Goal: Task Accomplishment & Management: Manage account settings

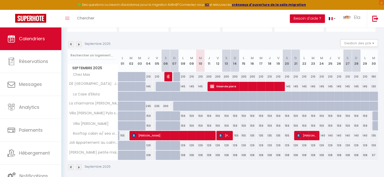
scroll to position [46, 0]
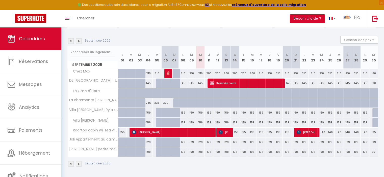
click at [70, 42] on img at bounding box center [71, 41] width 6 height 6
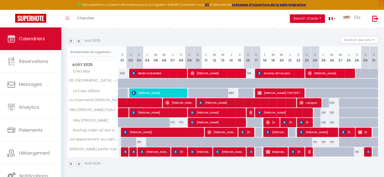
click at [70, 43] on img at bounding box center [71, 41] width 6 height 6
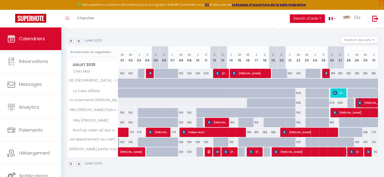
select select "OK"
select select "KO"
select select "0"
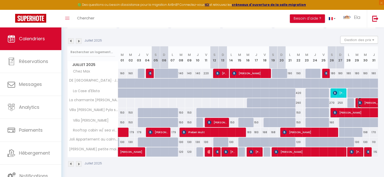
select select "1"
select select
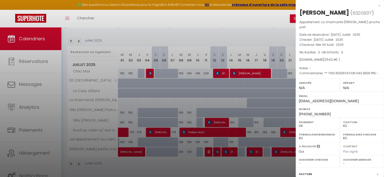
click at [265, 28] on div at bounding box center [192, 88] width 384 height 177
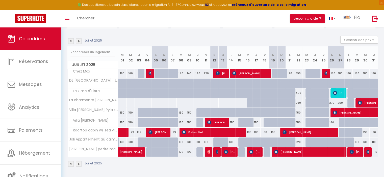
click at [79, 42] on img at bounding box center [79, 41] width 6 height 6
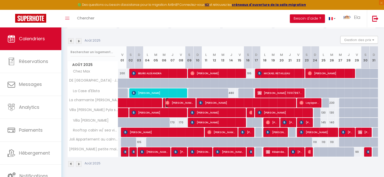
click at [177, 102] on span "[PERSON_NAME]" at bounding box center [179, 103] width 28 height 10
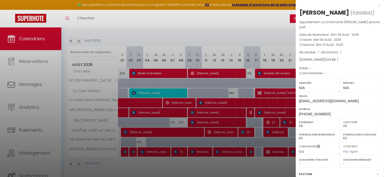
drag, startPoint x: 338, startPoint y: 13, endPoint x: 311, endPoint y: 13, distance: 27.2
click at [311, 13] on h2 "[PERSON_NAME] ( 6369800 )" at bounding box center [339, 13] width 81 height 9
copy div "[DEMOGRAPHIC_DATA]"
click at [214, 102] on div at bounding box center [192, 88] width 384 height 177
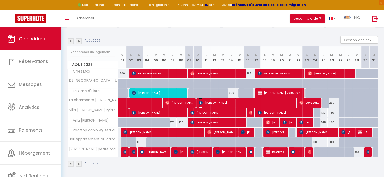
click at [214, 102] on span "[PERSON_NAME]" at bounding box center [245, 103] width 94 height 10
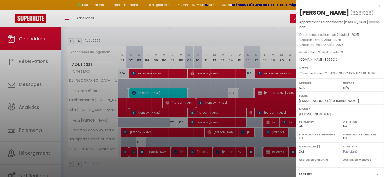
click at [275, 105] on div at bounding box center [192, 88] width 384 height 177
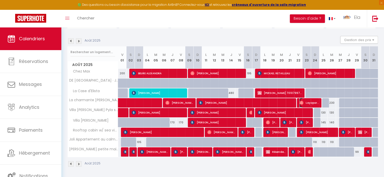
click at [309, 101] on span "Layaparani Kathirgamar" at bounding box center [308, 103] width 19 height 10
select select "OK"
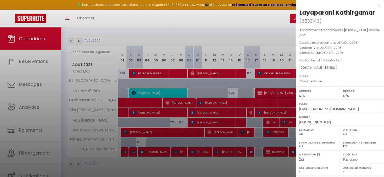
drag, startPoint x: 333, startPoint y: 13, endPoint x: 300, endPoint y: 12, distance: 32.6
click at [300, 12] on div "Layaparani Kathirgamar" at bounding box center [336, 13] width 75 height 8
copy div "Layaparani"
click at [230, 40] on div at bounding box center [192, 88] width 384 height 177
